Goal: Transaction & Acquisition: Purchase product/service

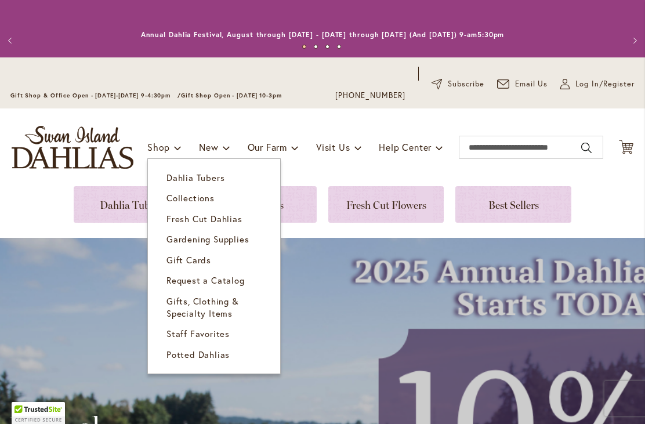
click at [219, 177] on span "Dahlia Tubers" at bounding box center [196, 178] width 58 height 12
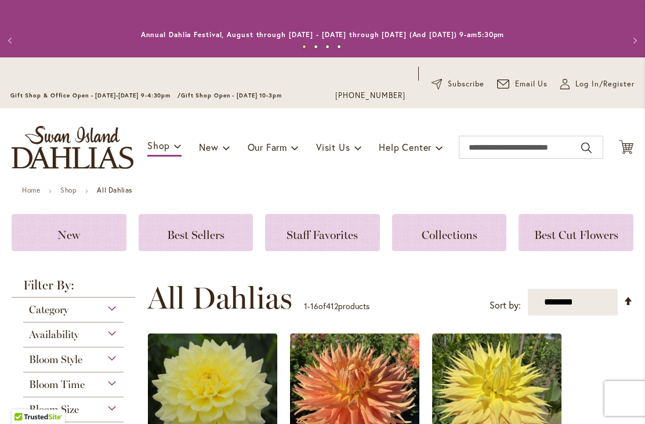
scroll to position [1, 0]
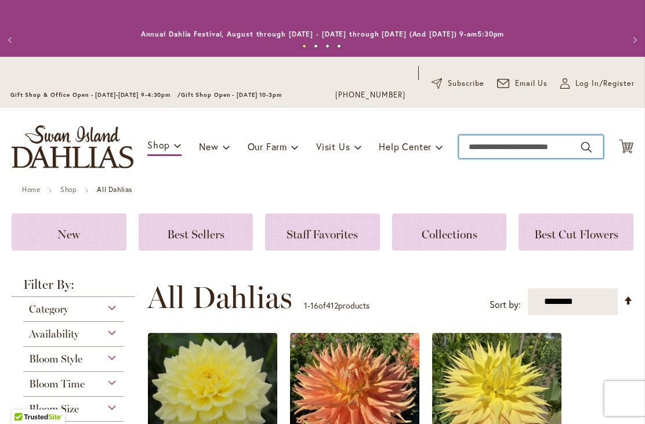
click at [494, 143] on input "Search" at bounding box center [531, 146] width 145 height 23
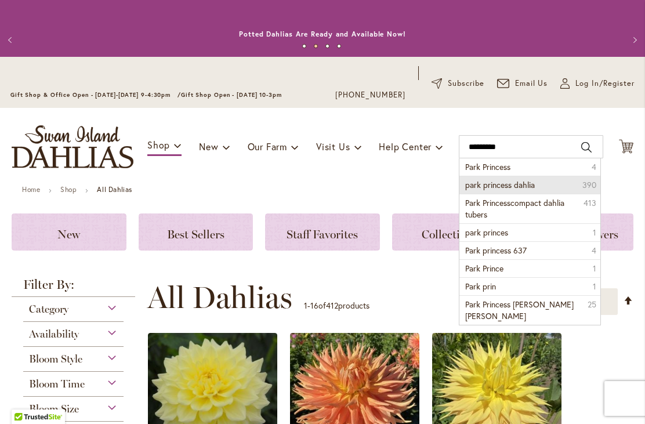
click at [533, 190] on li "park princess dahlia 390" at bounding box center [530, 185] width 140 height 18
type input "**********"
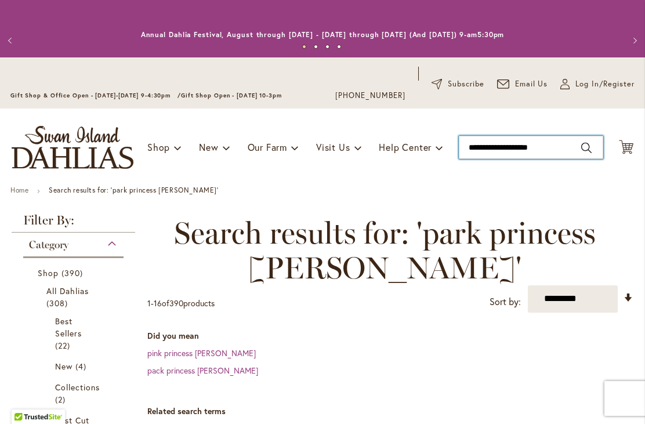
click at [493, 150] on input "**********" at bounding box center [531, 147] width 145 height 23
click at [566, 146] on input "**********" at bounding box center [531, 147] width 145 height 23
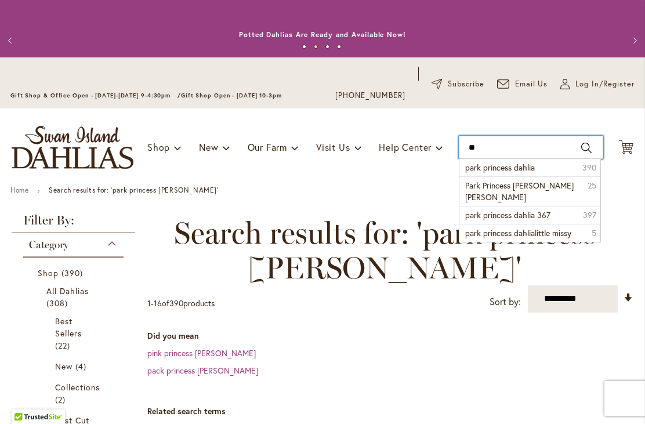
type input "*"
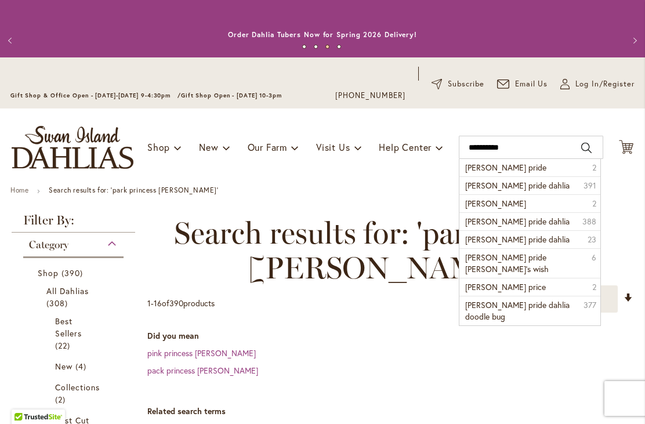
click at [530, 195] on li "Chilson’s 2" at bounding box center [530, 203] width 140 height 18
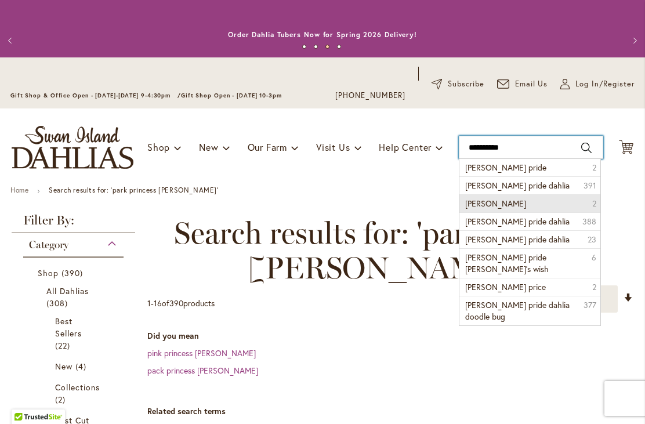
type input "*********"
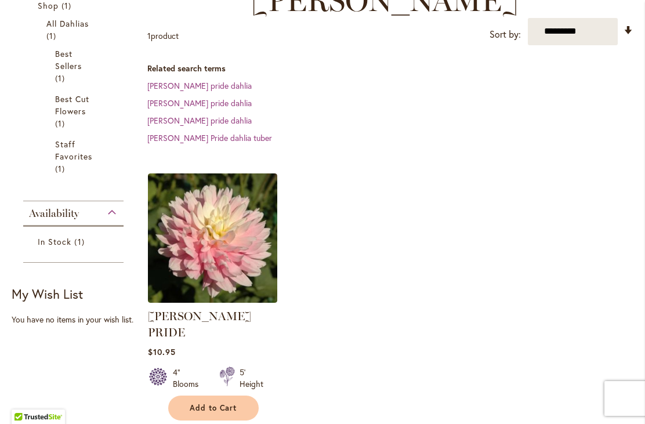
scroll to position [267, 0]
click at [236, 218] on img at bounding box center [212, 238] width 129 height 129
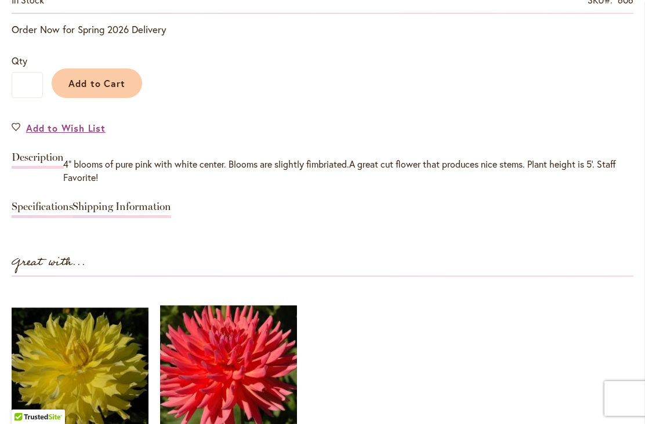
scroll to position [955, 0]
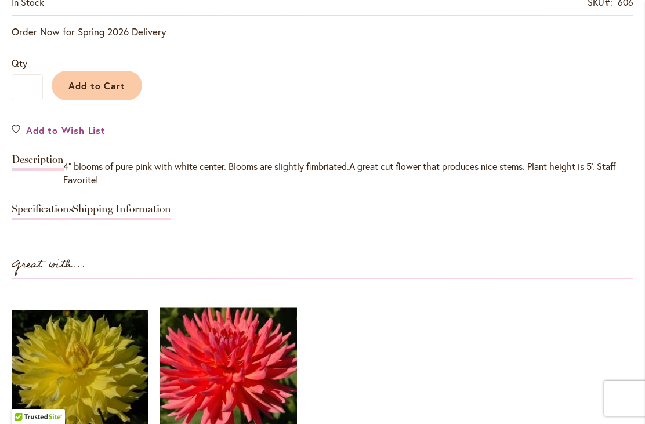
click at [28, 168] on link "Description" at bounding box center [38, 162] width 52 height 17
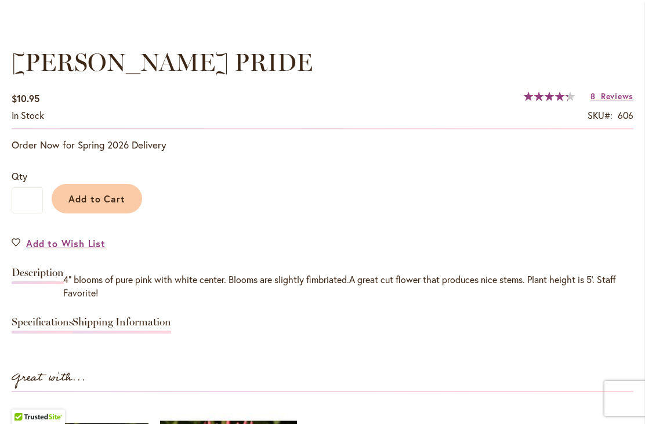
scroll to position [841, 0]
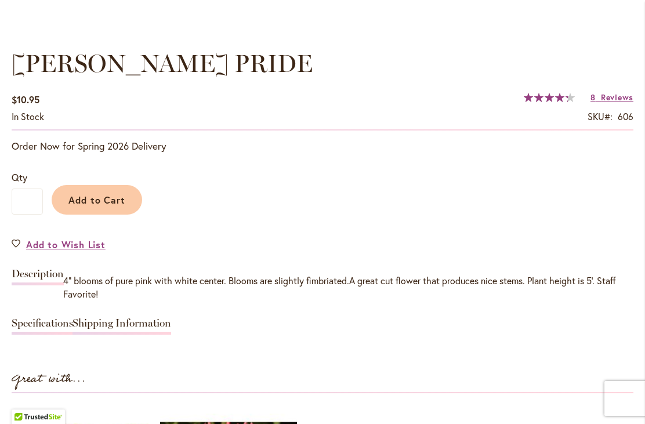
click at [40, 284] on link "Description" at bounding box center [38, 277] width 52 height 17
click at [610, 98] on span "Reviews" at bounding box center [617, 97] width 32 height 11
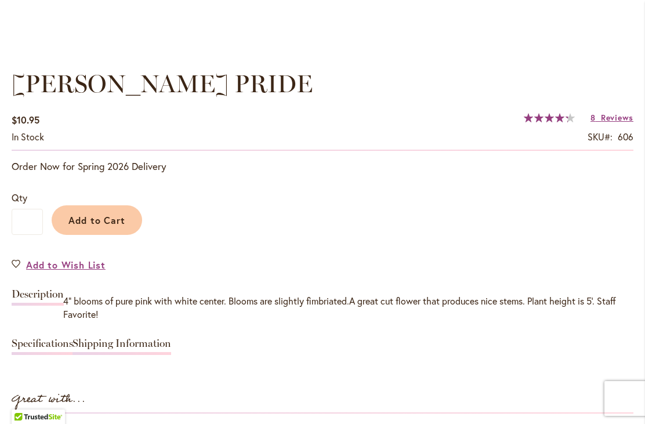
scroll to position [820, 0]
click at [616, 117] on span "Reviews" at bounding box center [617, 118] width 32 height 11
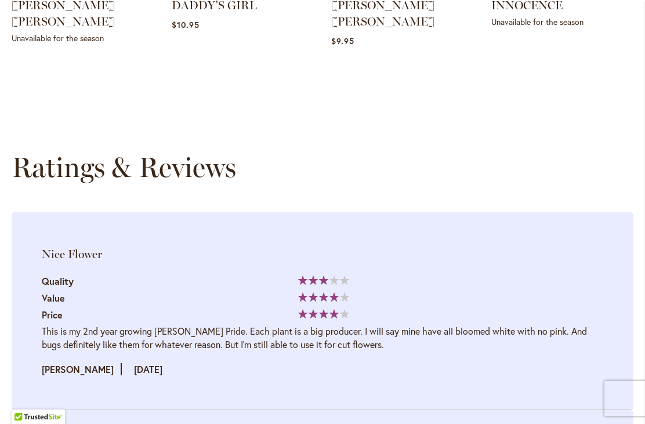
scroll to position [1750, 0]
click at [641, 211] on main "Home Shop CHILSON'S PRIDE Skip to the end of the images gallery Skip to the beg…" at bounding box center [322, 303] width 643 height 3734
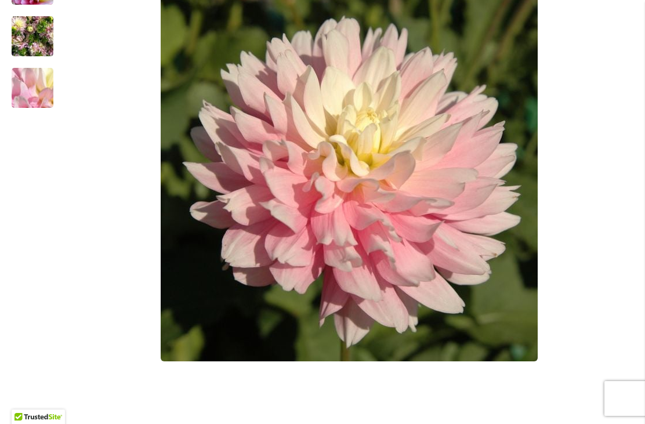
scroll to position [265, 0]
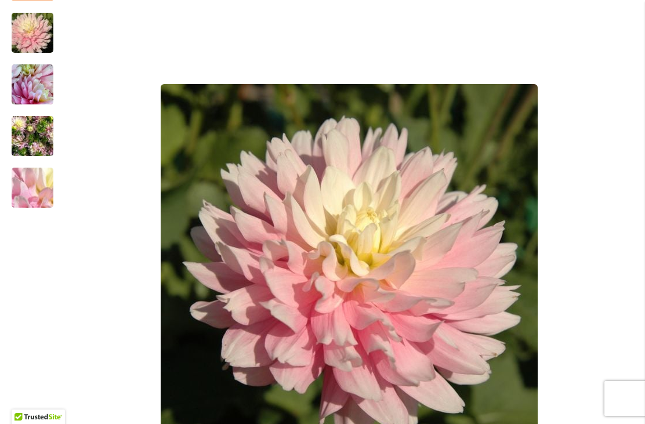
click at [47, 133] on img "CHILSON'S PRIDE" at bounding box center [33, 137] width 42 height 56
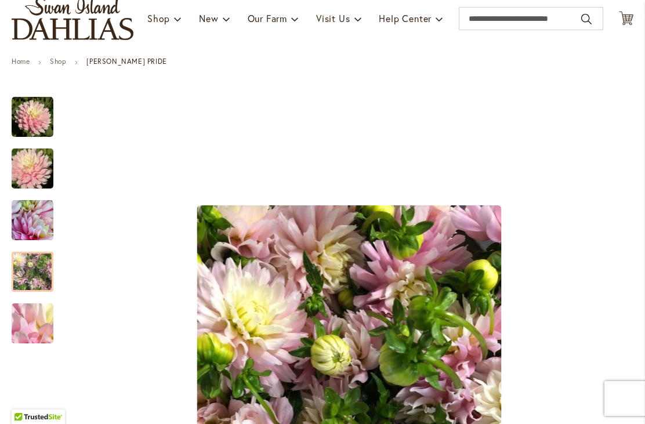
scroll to position [129, 0]
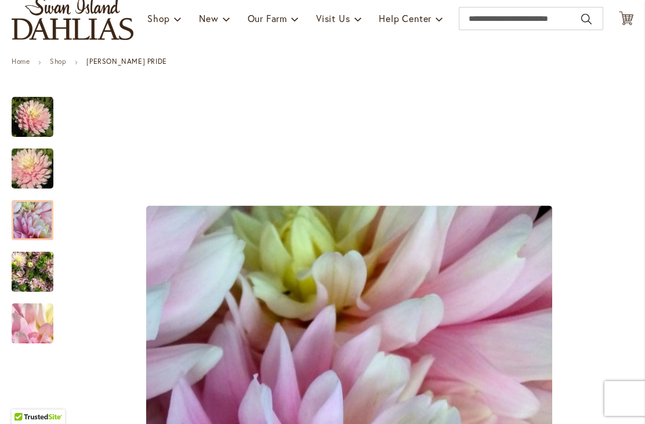
click at [35, 221] on img "CHILSON'S PRIDE" at bounding box center [33, 221] width 42 height 42
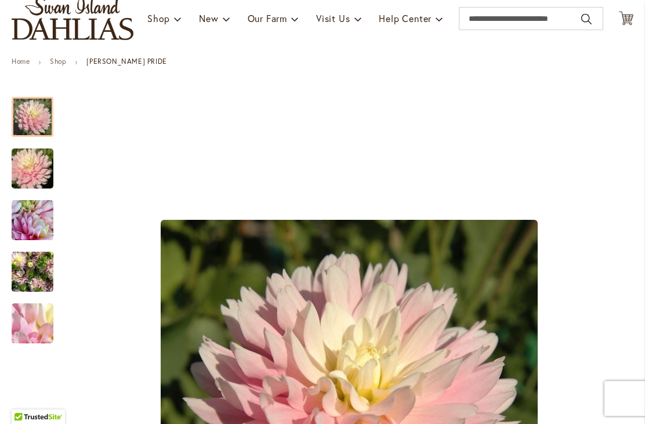
click at [25, 111] on img "CHILSON'S PRIDE" at bounding box center [33, 117] width 42 height 42
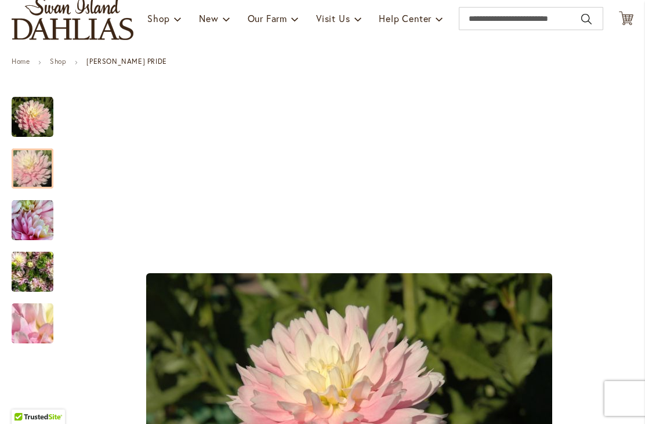
click at [30, 172] on img "CHILSON'S PRIDE" at bounding box center [33, 169] width 84 height 56
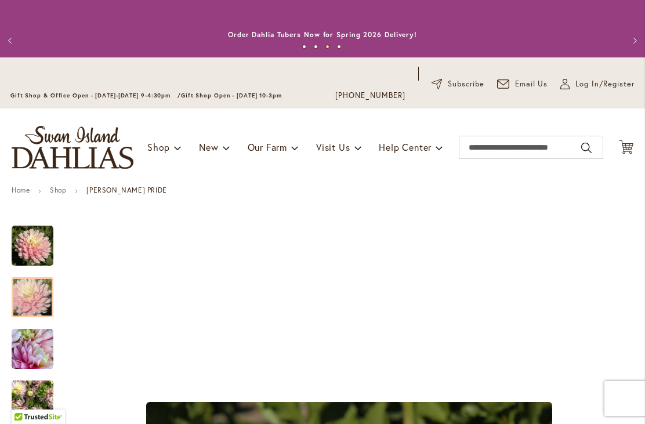
scroll to position [0, 0]
